Goal: Find specific page/section: Find specific page/section

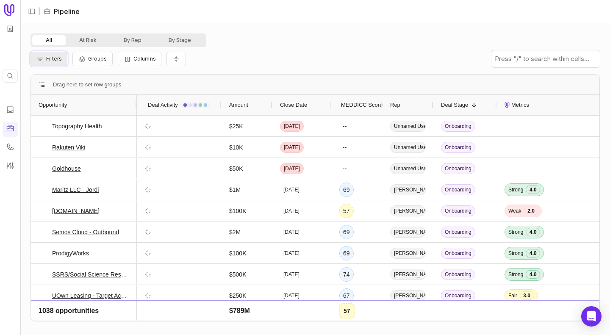
click at [56, 62] on button "Filters" at bounding box center [49, 59] width 37 height 14
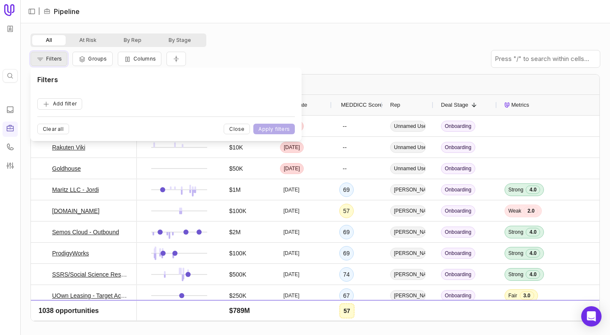
click at [55, 59] on span "Filters" at bounding box center [54, 59] width 16 height 6
click at [62, 106] on button "Add filter" at bounding box center [59, 103] width 45 height 11
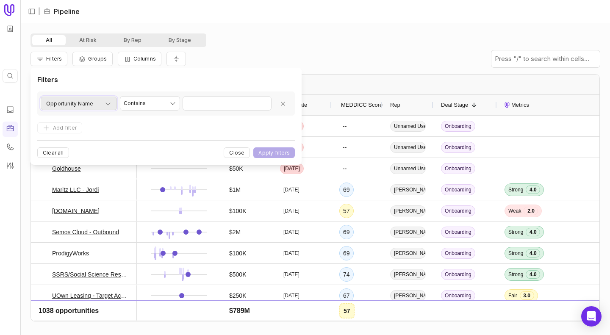
click at [68, 105] on span "Opportunity Name" at bounding box center [69, 104] width 47 height 10
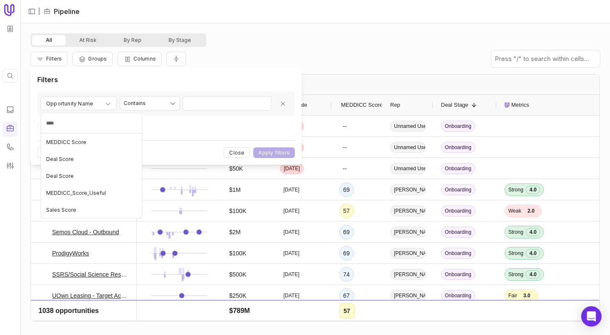
type input "*****"
type input "*******"
click at [261, 47] on div "Filters Groups Columns" at bounding box center [316, 59] width 570 height 24
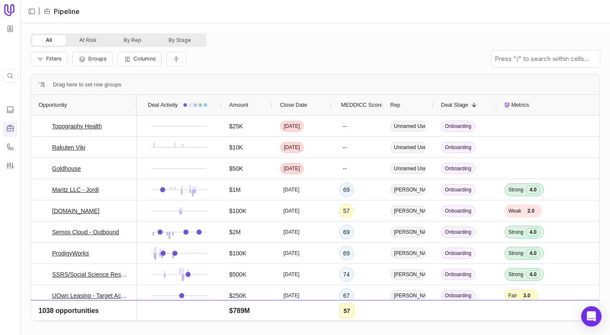
click at [552, 103] on div "Metrics" at bounding box center [561, 105] width 112 height 20
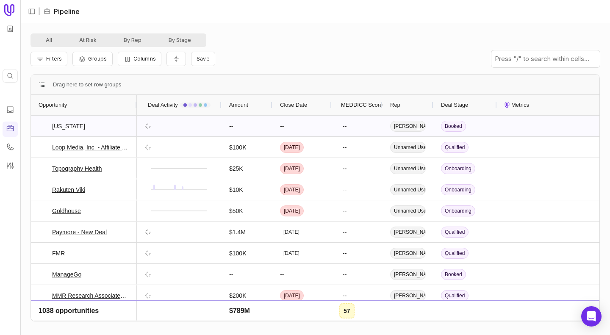
scroll to position [0, 77]
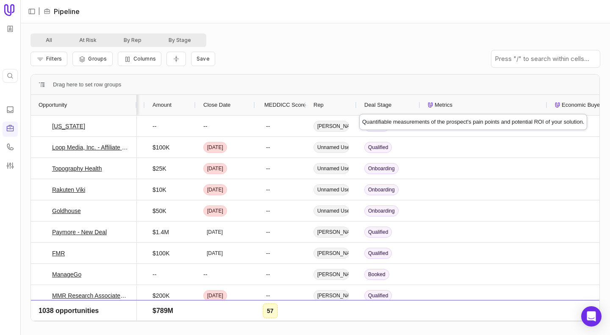
click at [470, 106] on div "Metrics" at bounding box center [484, 105] width 112 height 20
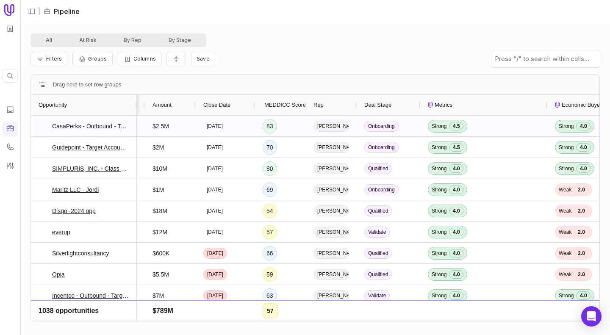
click at [495, 130] on span "Strong 4.5" at bounding box center [484, 126] width 112 height 20
